Goal: Task Accomplishment & Management: Manage account settings

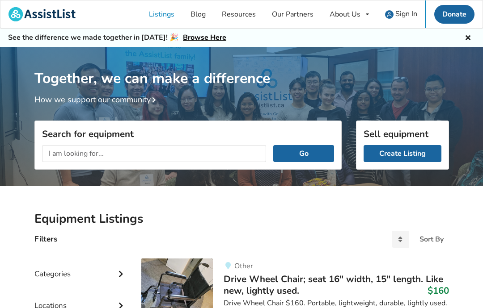
click at [406, 15] on span "Sign In" at bounding box center [406, 14] width 22 height 10
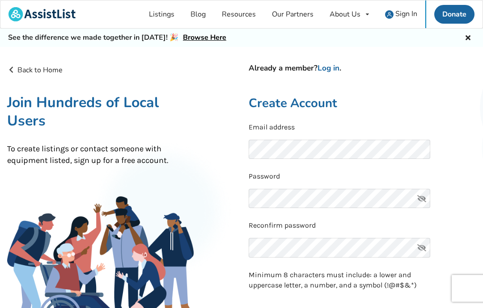
click at [413, 19] on link "Sign In" at bounding box center [401, 14] width 48 height 28
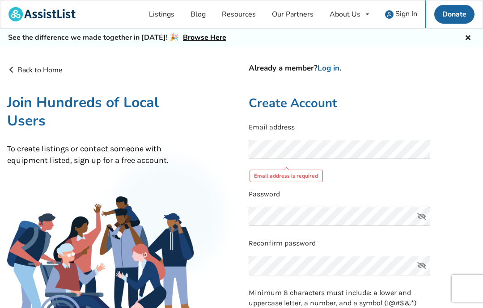
click at [172, 24] on link "Listings" at bounding box center [162, 14] width 42 height 28
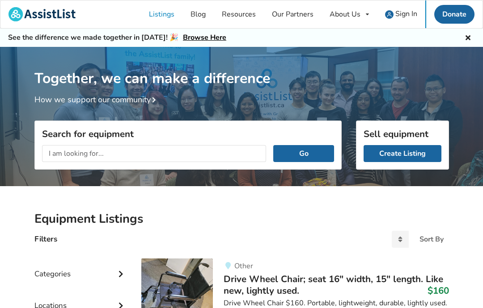
click at [467, 40] on icon at bounding box center [468, 36] width 8 height 7
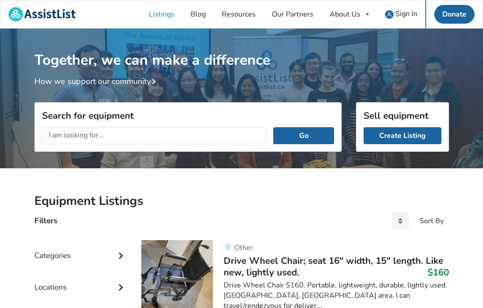
click at [407, 15] on span "Sign In" at bounding box center [406, 14] width 22 height 10
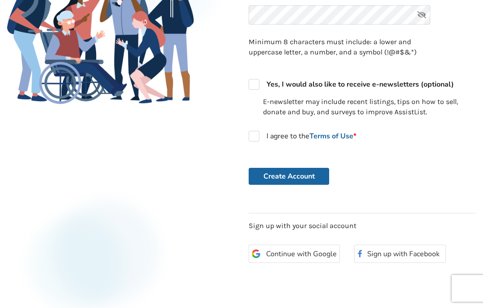
scroll to position [211, 0]
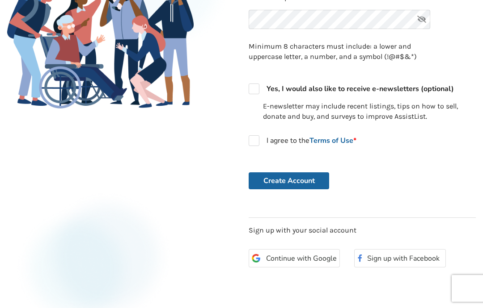
click at [320, 255] on span "Continue with Google" at bounding box center [301, 258] width 71 height 7
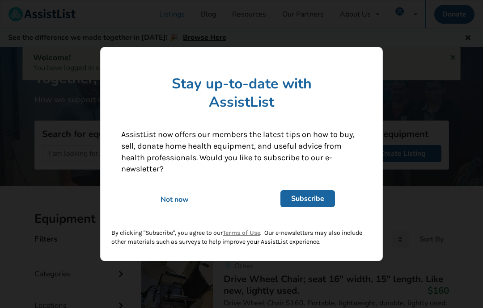
click at [174, 210] on div "Not now" at bounding box center [175, 198] width 134 height 31
click at [182, 199] on div "Not now" at bounding box center [174, 200] width 119 height 10
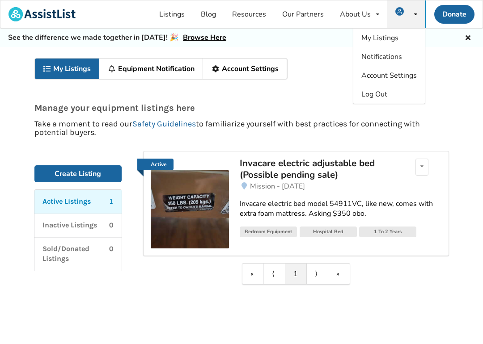
click at [55, 253] on p "Sold/Donated Listings" at bounding box center [75, 254] width 67 height 21
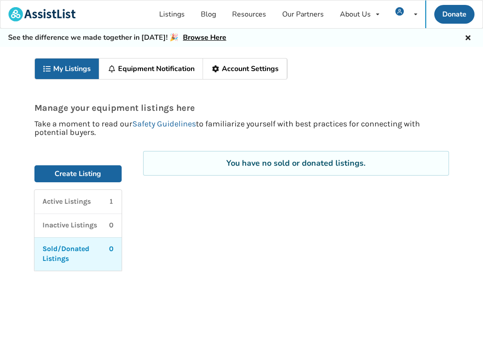
click at [44, 200] on p "Active Listings" at bounding box center [66, 202] width 48 height 10
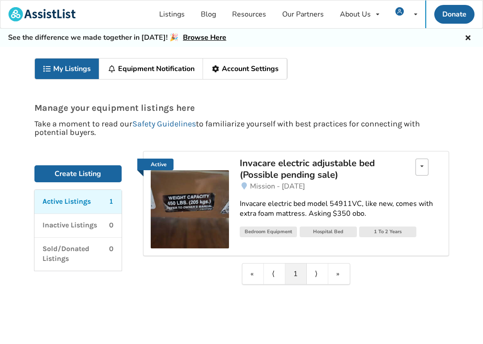
click at [422, 165] on icon at bounding box center [421, 166] width 3 height 5
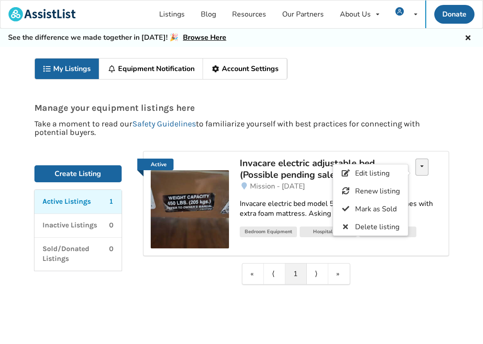
click at [376, 208] on span "Mark as Sold" at bounding box center [376, 209] width 42 height 10
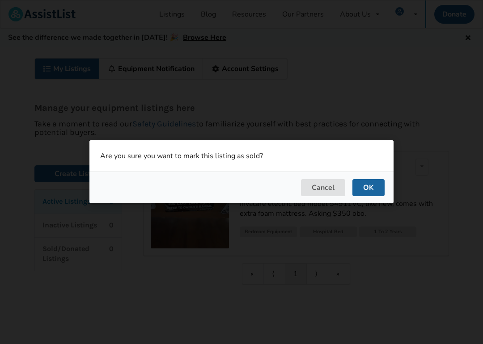
click at [374, 189] on button "OK" at bounding box center [368, 188] width 32 height 17
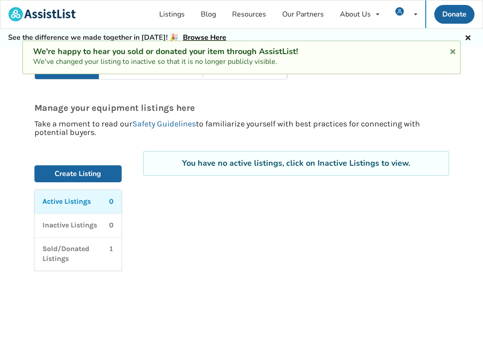
click at [47, 252] on p "Sold/Donated Listings" at bounding box center [75, 254] width 67 height 21
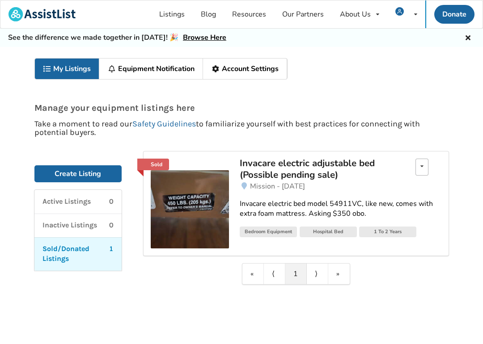
click at [427, 166] on div "Delete listing" at bounding box center [421, 167] width 13 height 17
click at [389, 172] on span "Delete listing" at bounding box center [377, 174] width 44 height 10
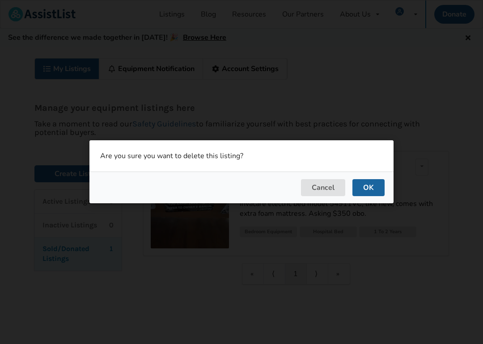
click at [379, 184] on button "OK" at bounding box center [368, 188] width 32 height 17
